Goal: Task Accomplishment & Management: Manage account settings

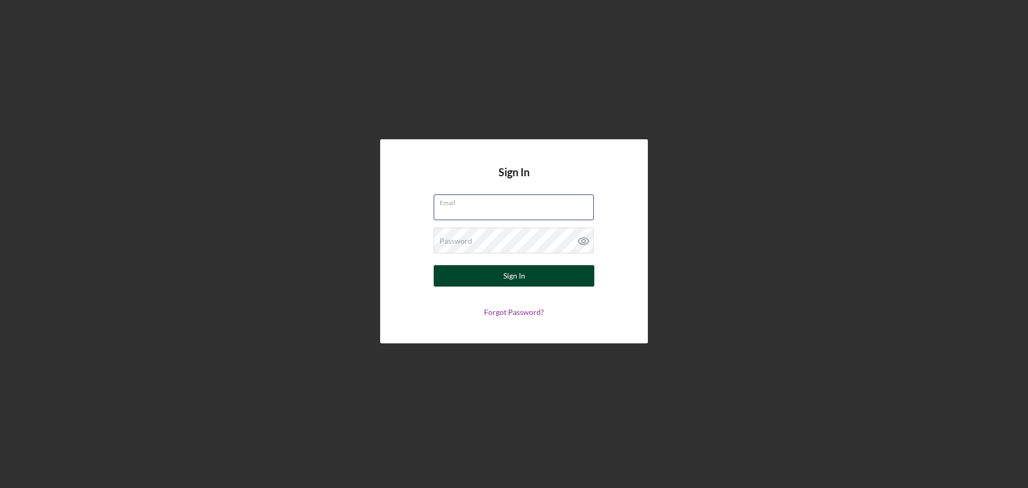
type input "[EMAIL_ADDRESS][DOMAIN_NAME]"
click at [267, 25] on button "Sign In" at bounding box center [514, 275] width 161 height 21
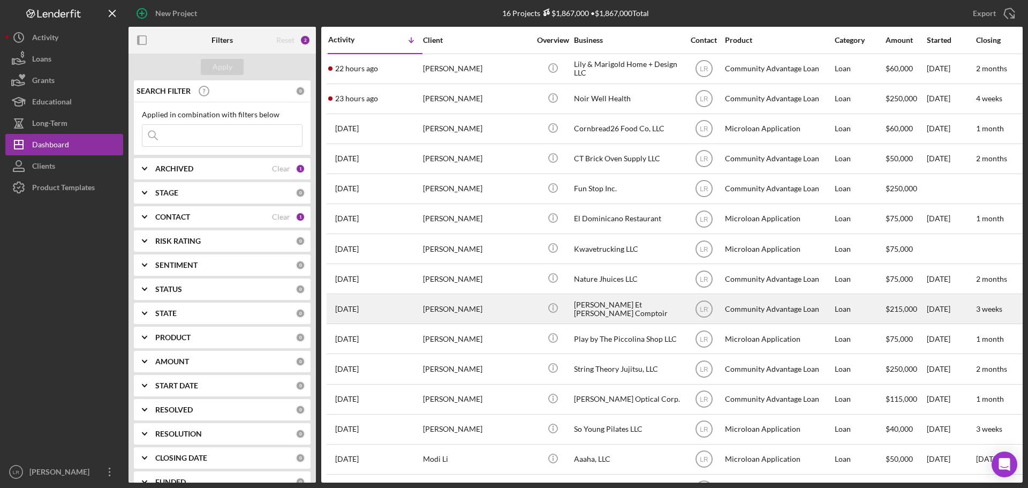
click at [267, 25] on div "[PERSON_NAME]" at bounding box center [476, 308] width 107 height 28
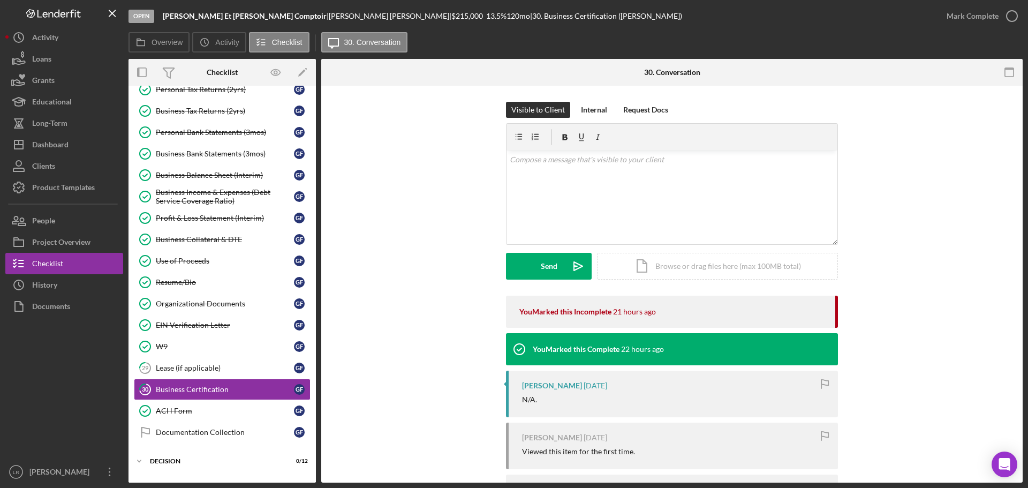
scroll to position [214, 0]
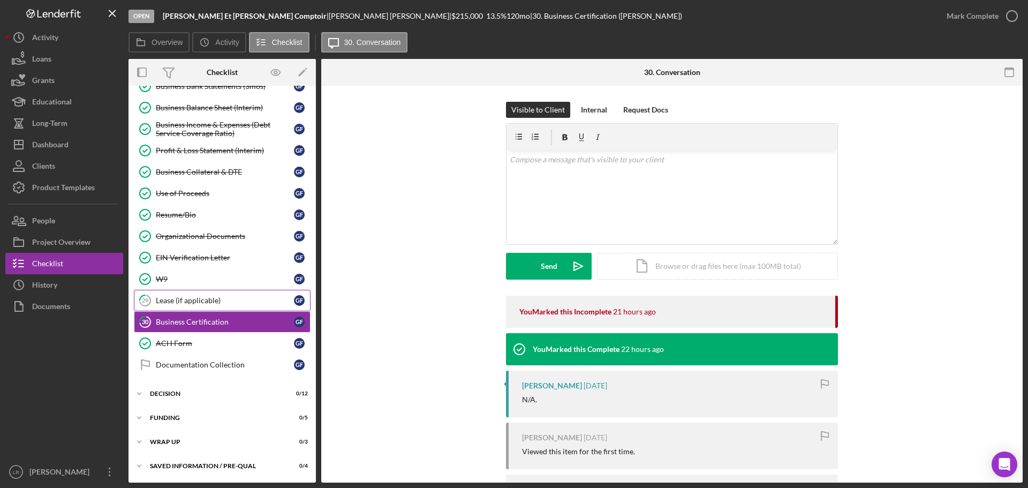
click at [227, 25] on div "Lease (if applicable)" at bounding box center [225, 300] width 138 height 9
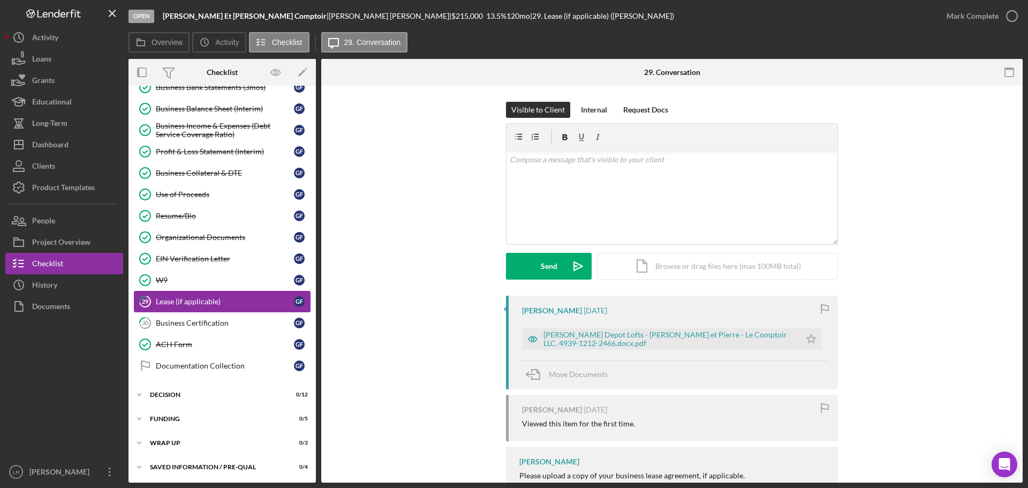
scroll to position [214, 0]
click at [267, 25] on div "[PERSON_NAME] Depot Lofts - [PERSON_NAME] et Pierre - Le Comptoir LLC, 4939-121…" at bounding box center [669, 338] width 252 height 17
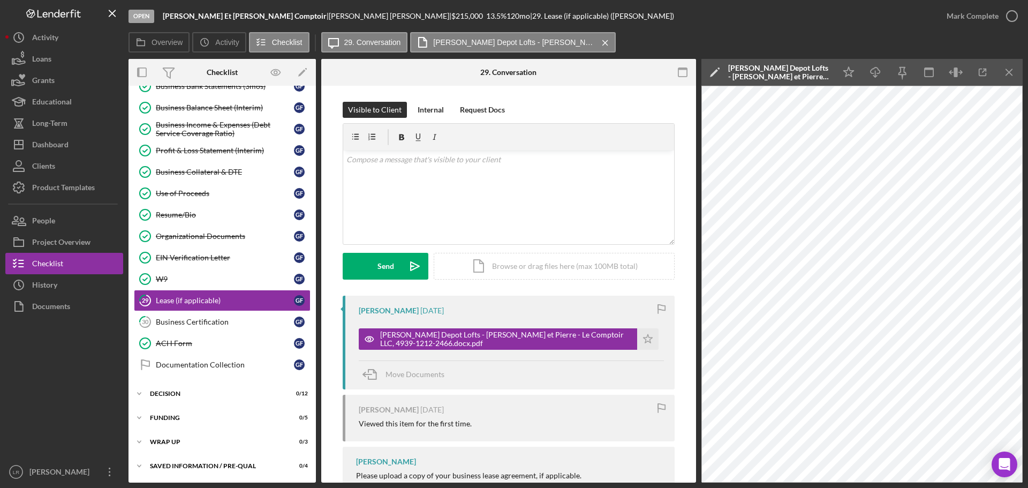
click at [267, 25] on icon "Icon/Edit" at bounding box center [714, 72] width 27 height 27
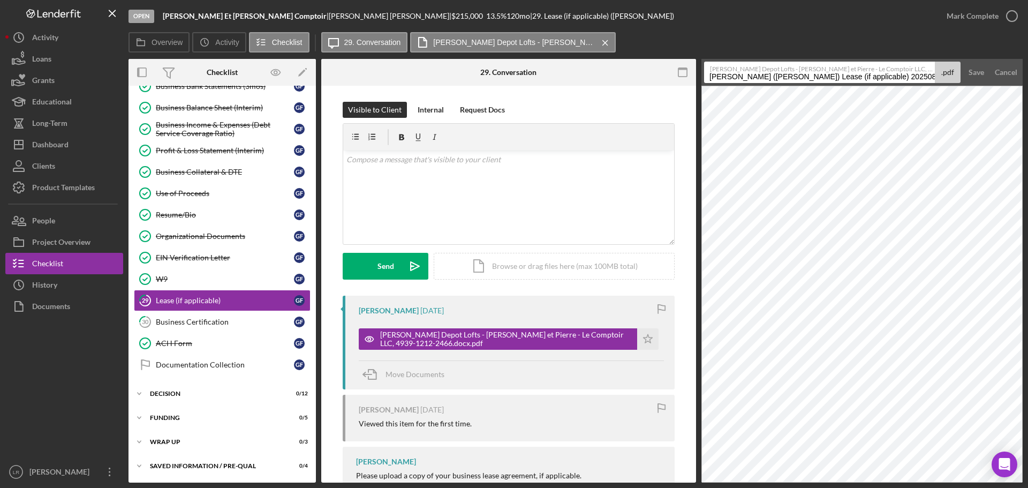
drag, startPoint x: 867, startPoint y: 77, endPoint x: 608, endPoint y: 109, distance: 261.1
click at [267, 25] on div "Overview Internal Workflow Stage Open Icon/Dropdown Arrow Archive (can unarchiv…" at bounding box center [576, 271] width 894 height 424
drag, startPoint x: 731, startPoint y: 78, endPoint x: 962, endPoint y: 68, distance: 231.0
click at [267, 25] on form "[PERSON_NAME] Depot Lofts - [PERSON_NAME] et Pierre - Le Comptoir LLC, 4939-121…" at bounding box center [861, 72] width 321 height 27
type input "Lease (Not Executed)"
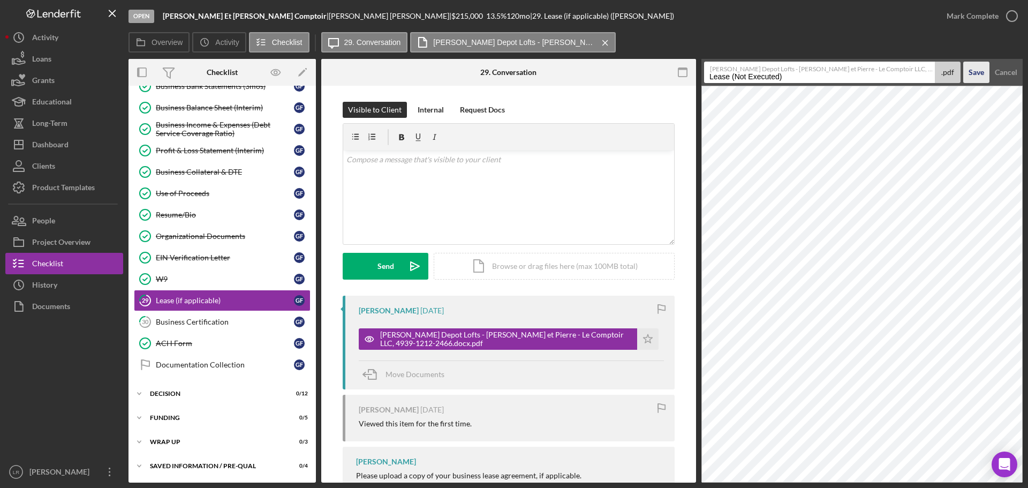
click at [267, 25] on div "Save" at bounding box center [977, 72] width 16 height 21
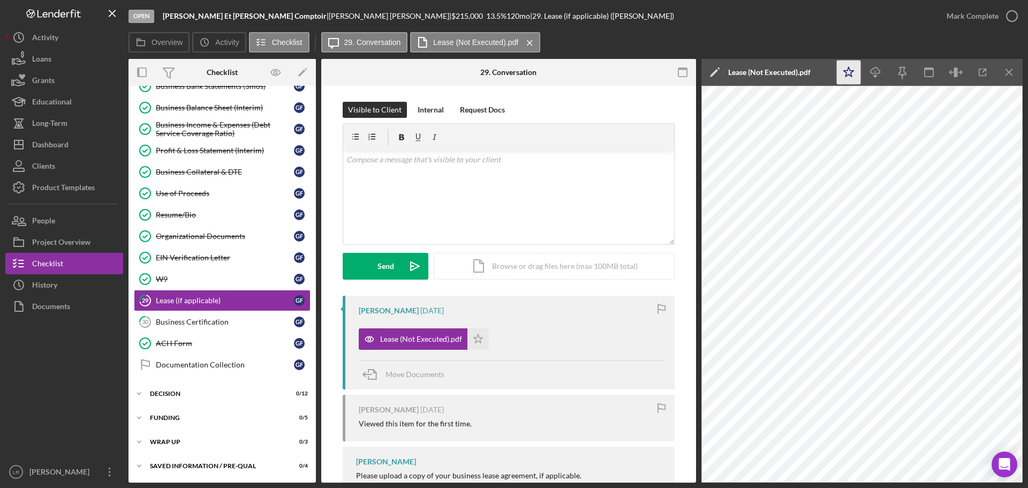
click at [267, 25] on icon "Icon/Star" at bounding box center [849, 73] width 24 height 24
click at [267, 11] on icon "button" at bounding box center [1012, 16] width 27 height 27
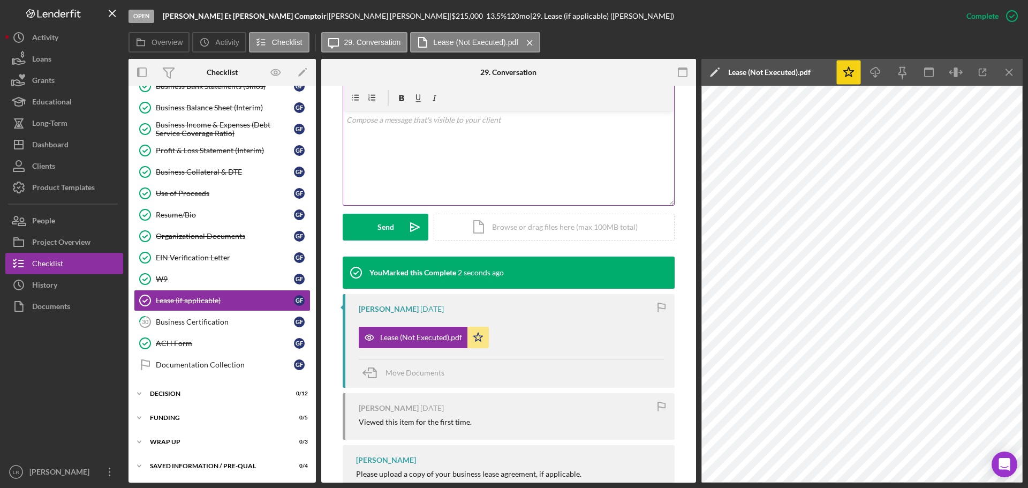
scroll to position [243, 0]
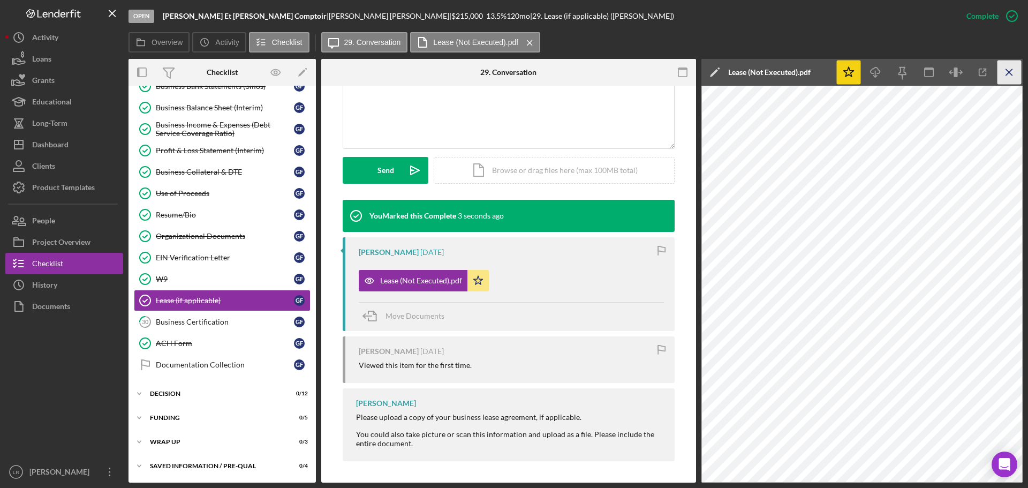
click at [267, 25] on icon "Icon/Menu Close" at bounding box center [1010, 73] width 24 height 24
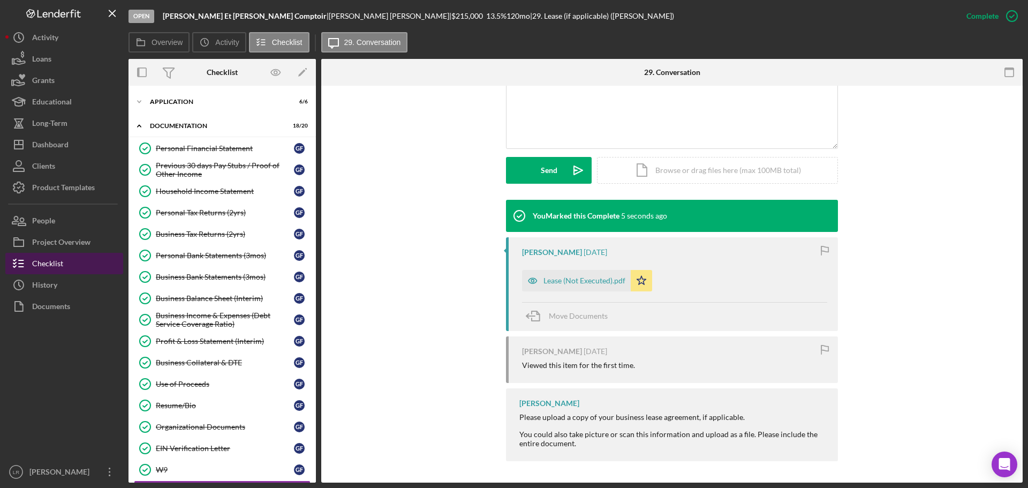
scroll to position [0, 0]
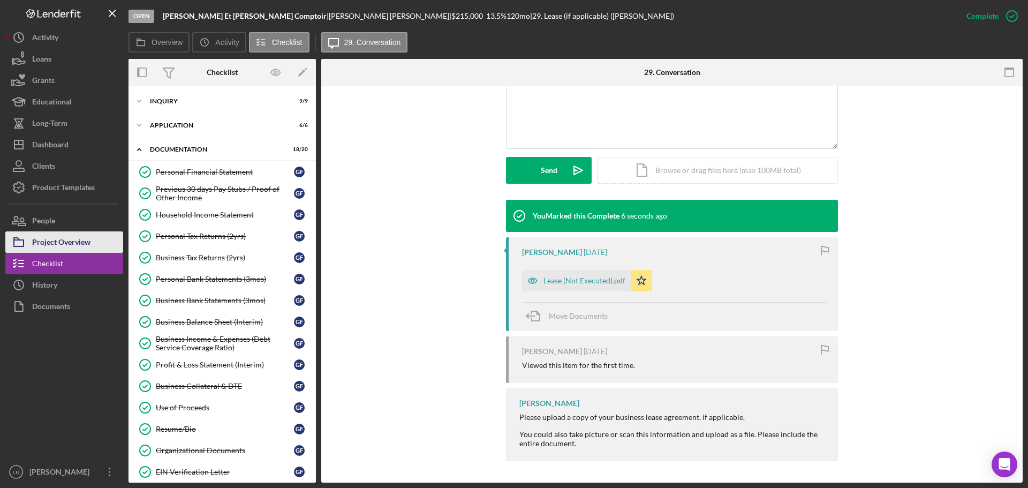
click at [68, 25] on div "Project Overview" at bounding box center [61, 243] width 58 height 24
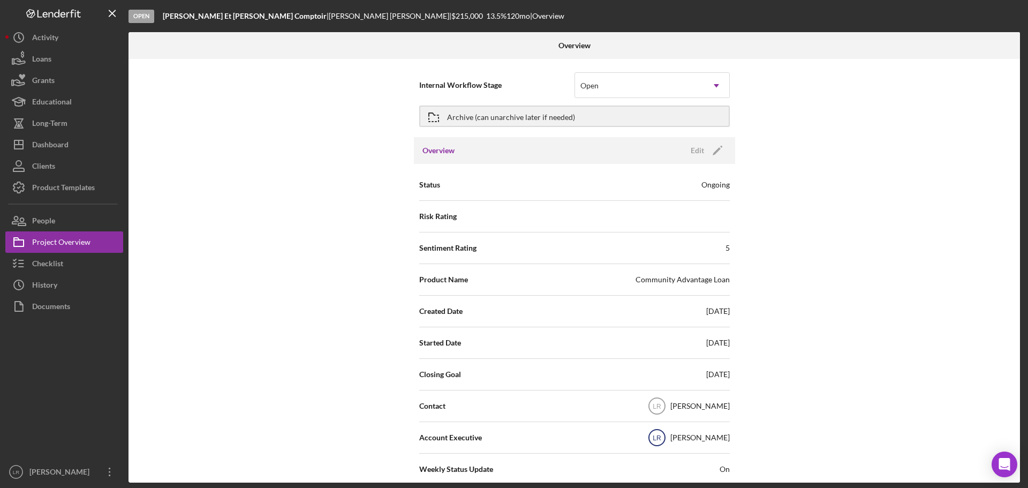
drag, startPoint x: 667, startPoint y: 437, endPoint x: 683, endPoint y: 347, distance: 91.4
click at [267, 25] on text "LR" at bounding box center [657, 437] width 9 height 7
click at [267, 25] on icon "Icon/Edit" at bounding box center [717, 150] width 27 height 27
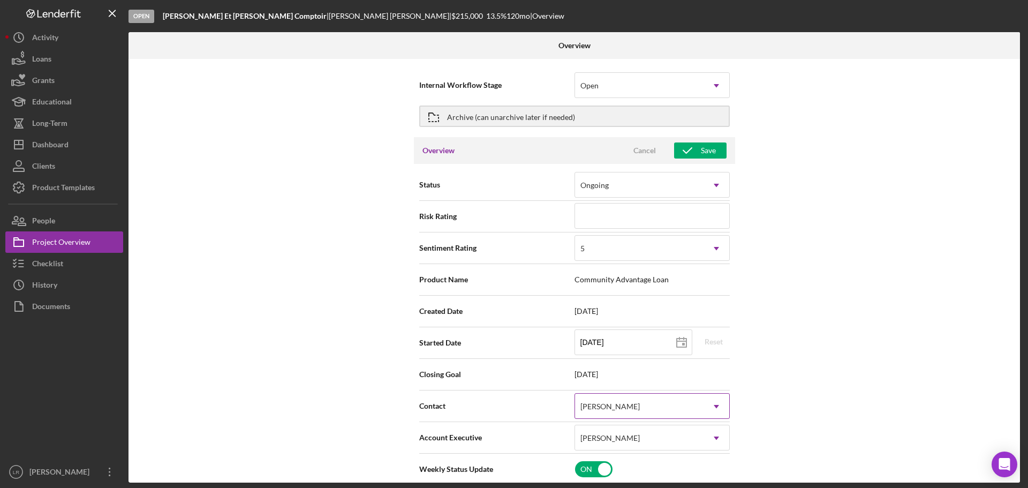
click at [267, 25] on div "[PERSON_NAME]" at bounding box center [609, 406] width 59 height 9
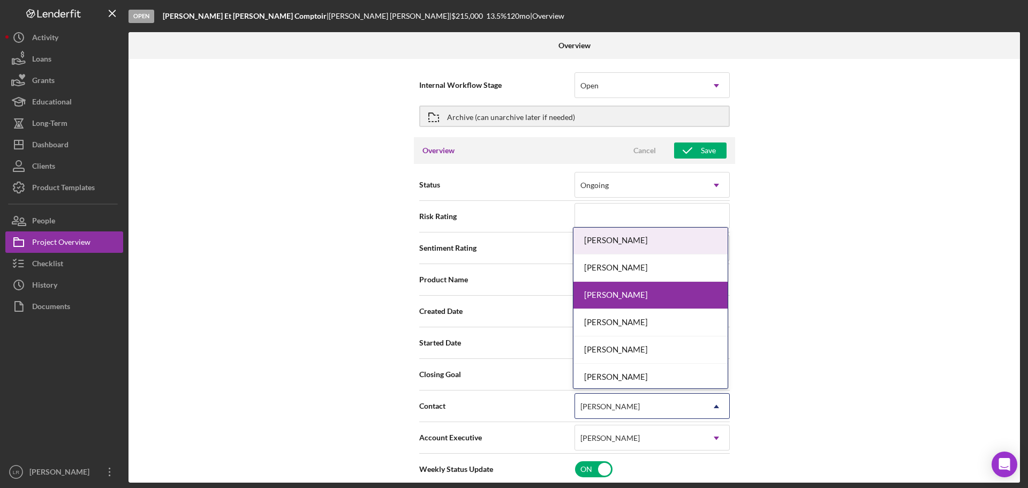
scroll to position [107, 0]
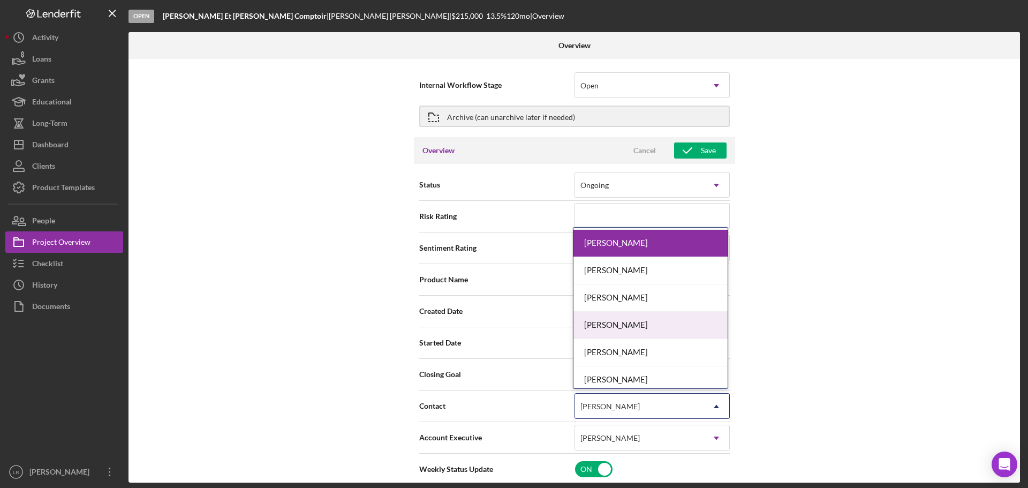
click at [267, 25] on div "[PERSON_NAME]" at bounding box center [650, 325] width 154 height 27
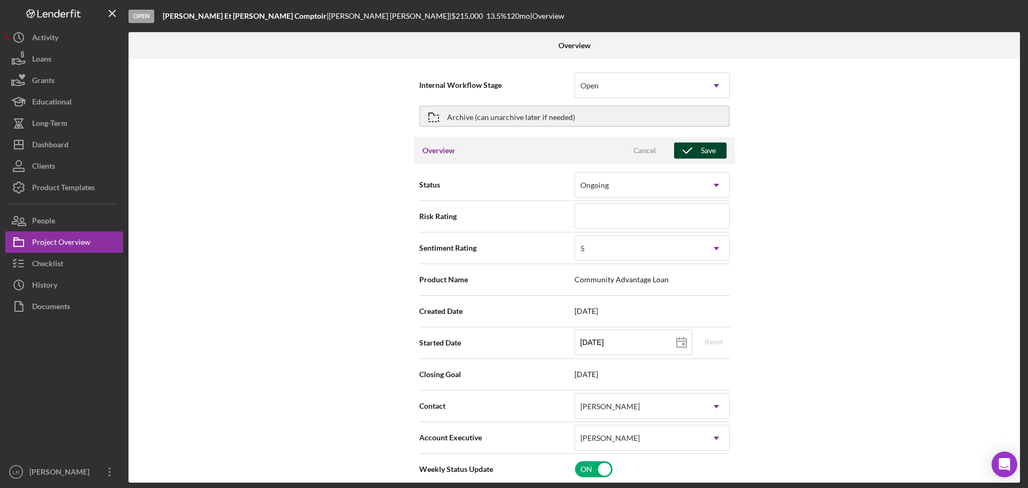
click at [267, 25] on icon "button" at bounding box center [687, 150] width 27 height 27
type textarea "Here's a snapshot of information that has been fully approved, as well as the i…"
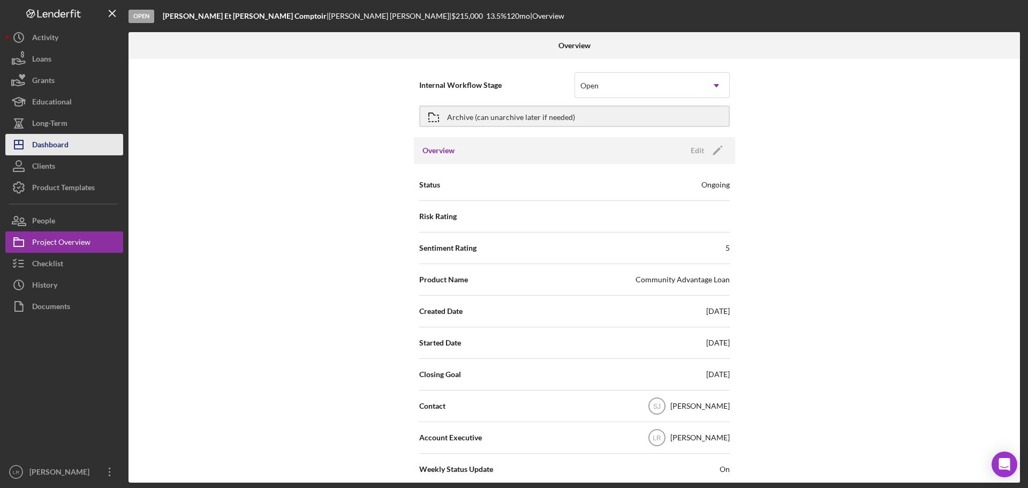
click at [73, 25] on button "Icon/Dashboard Dashboard" at bounding box center [64, 144] width 118 height 21
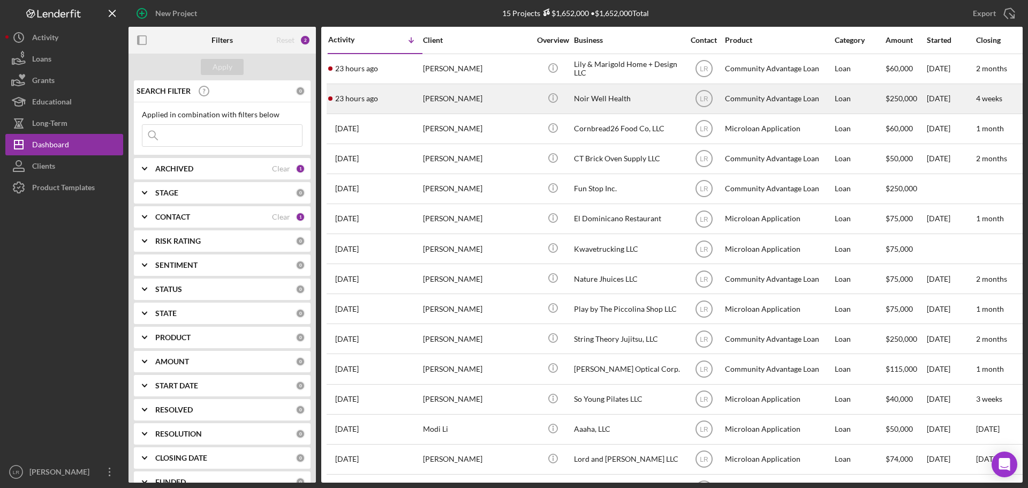
click at [267, 25] on div "[PERSON_NAME]" at bounding box center [476, 99] width 107 height 28
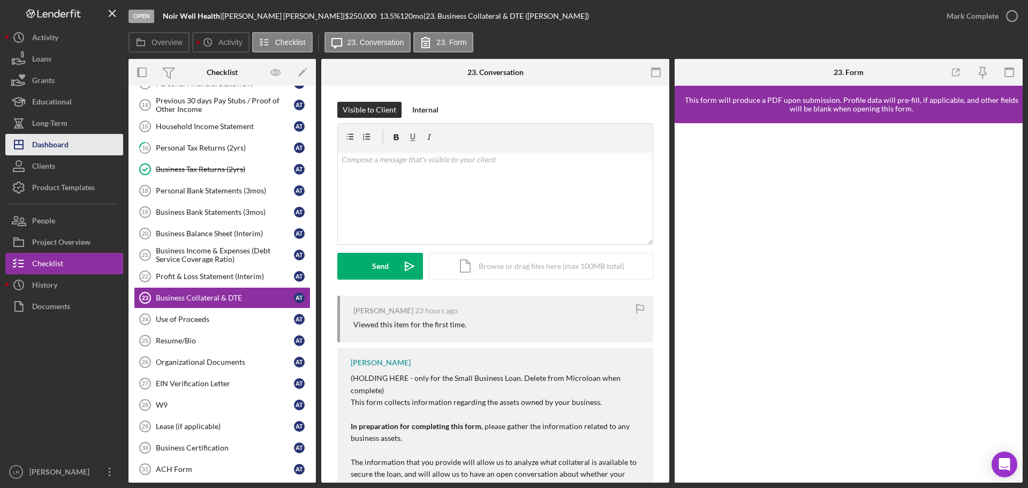
scroll to position [102, 0]
